Goal: Information Seeking & Learning: Learn about a topic

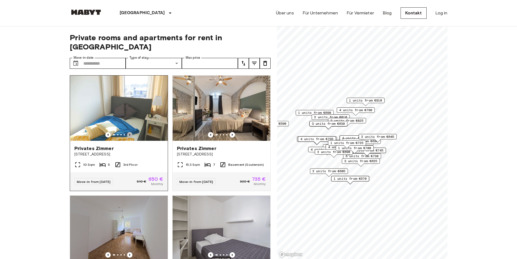
click at [129, 132] on icon "Previous image" at bounding box center [129, 134] width 5 height 5
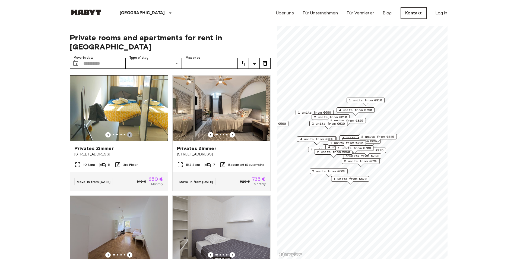
click at [129, 132] on icon "Previous image" at bounding box center [129, 134] width 5 height 5
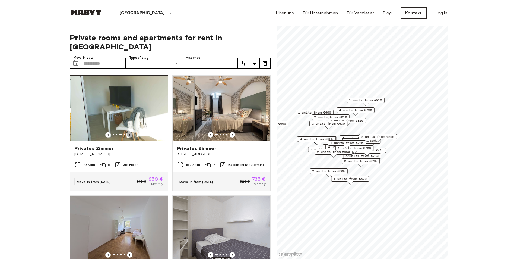
click at [129, 132] on icon "Previous image" at bounding box center [129, 134] width 5 height 5
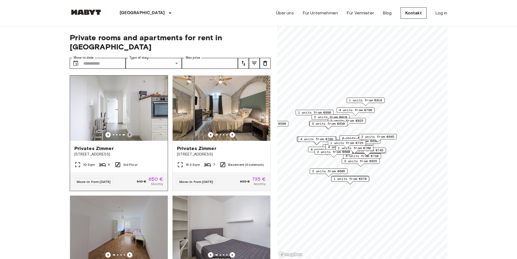
click at [129, 132] on icon "Previous image" at bounding box center [129, 134] width 5 height 5
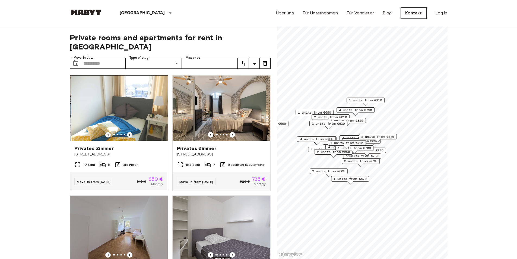
click at [129, 132] on icon "Previous image" at bounding box center [129, 134] width 5 height 5
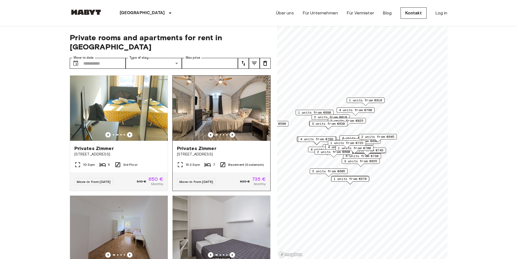
click at [231, 132] on icon "Previous image" at bounding box center [232, 134] width 5 height 5
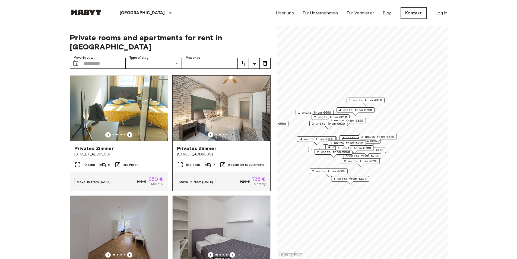
click at [231, 132] on icon "Previous image" at bounding box center [232, 134] width 5 height 5
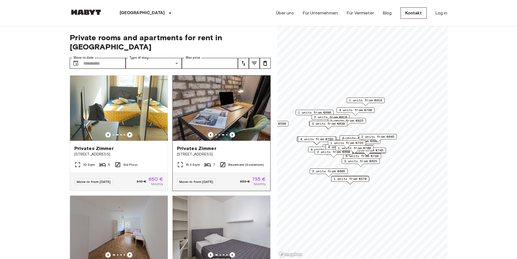
click at [231, 132] on icon "Previous image" at bounding box center [232, 134] width 5 height 5
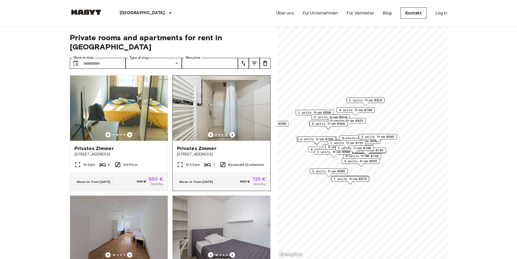
click at [242, 104] on img at bounding box center [222, 107] width 98 height 65
